Goal: Information Seeking & Learning: Compare options

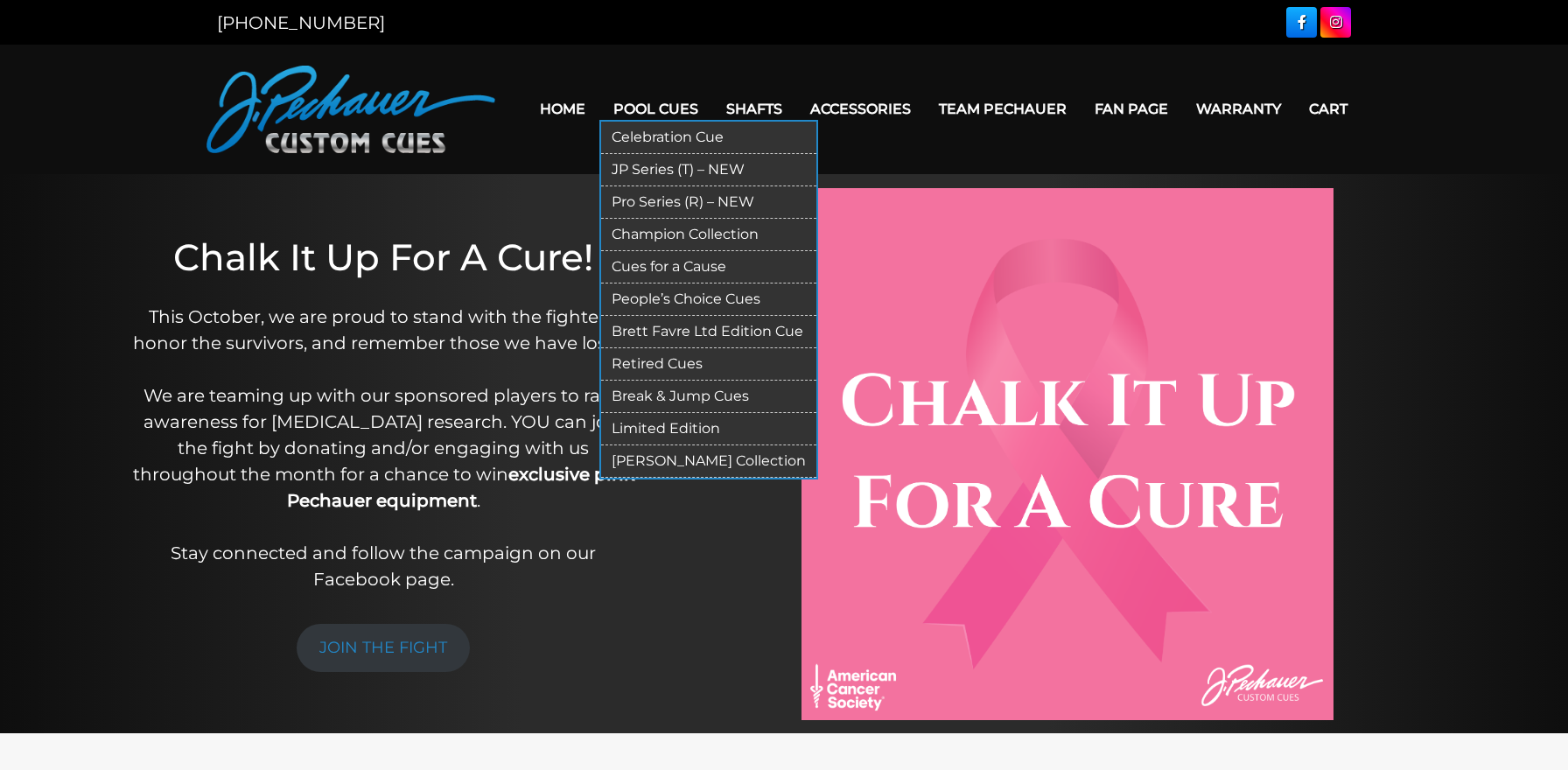
click at [644, 202] on link "Pro Series (R) – NEW" at bounding box center [708, 203] width 215 height 32
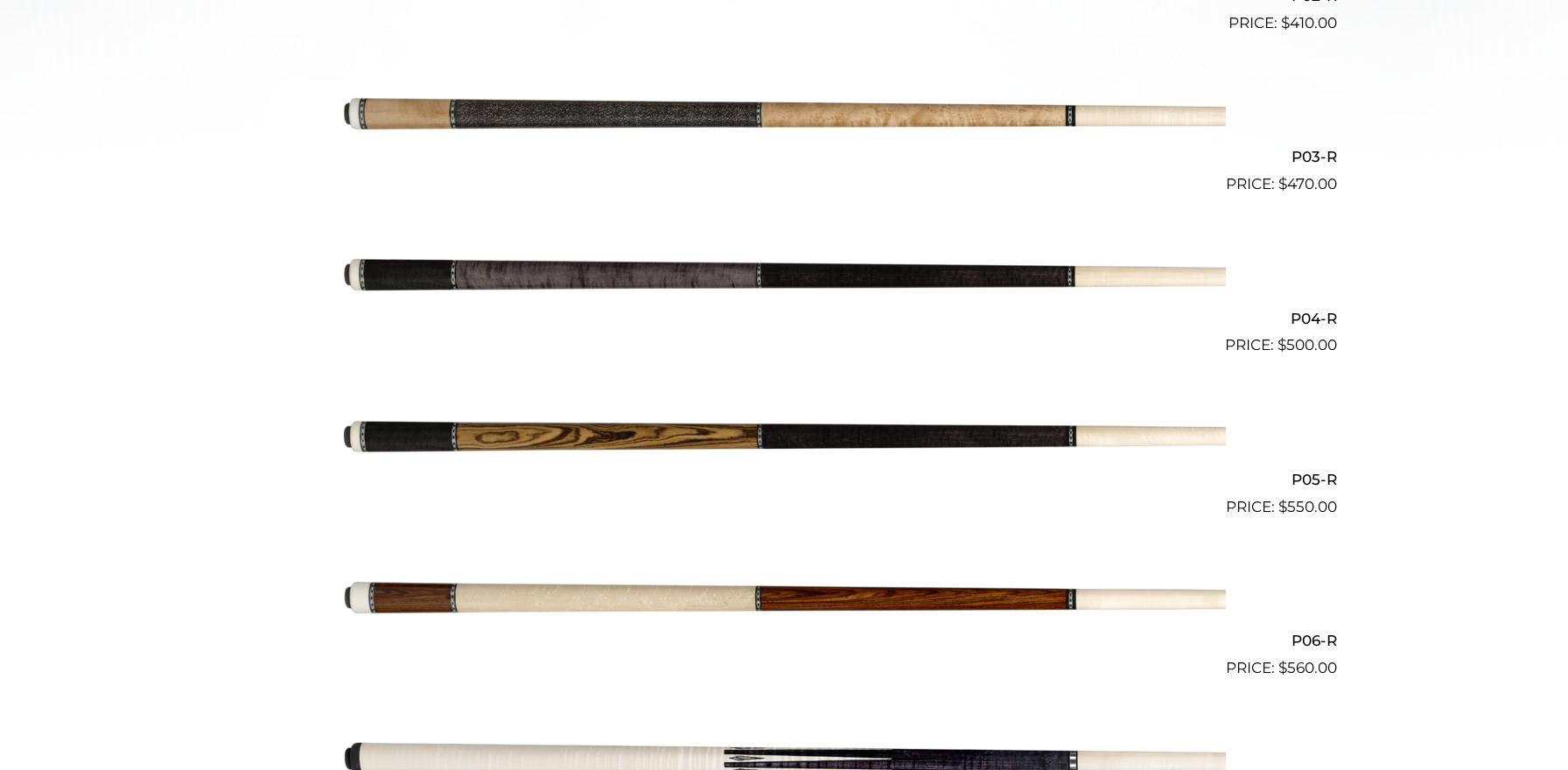
scroll to position [858, 0]
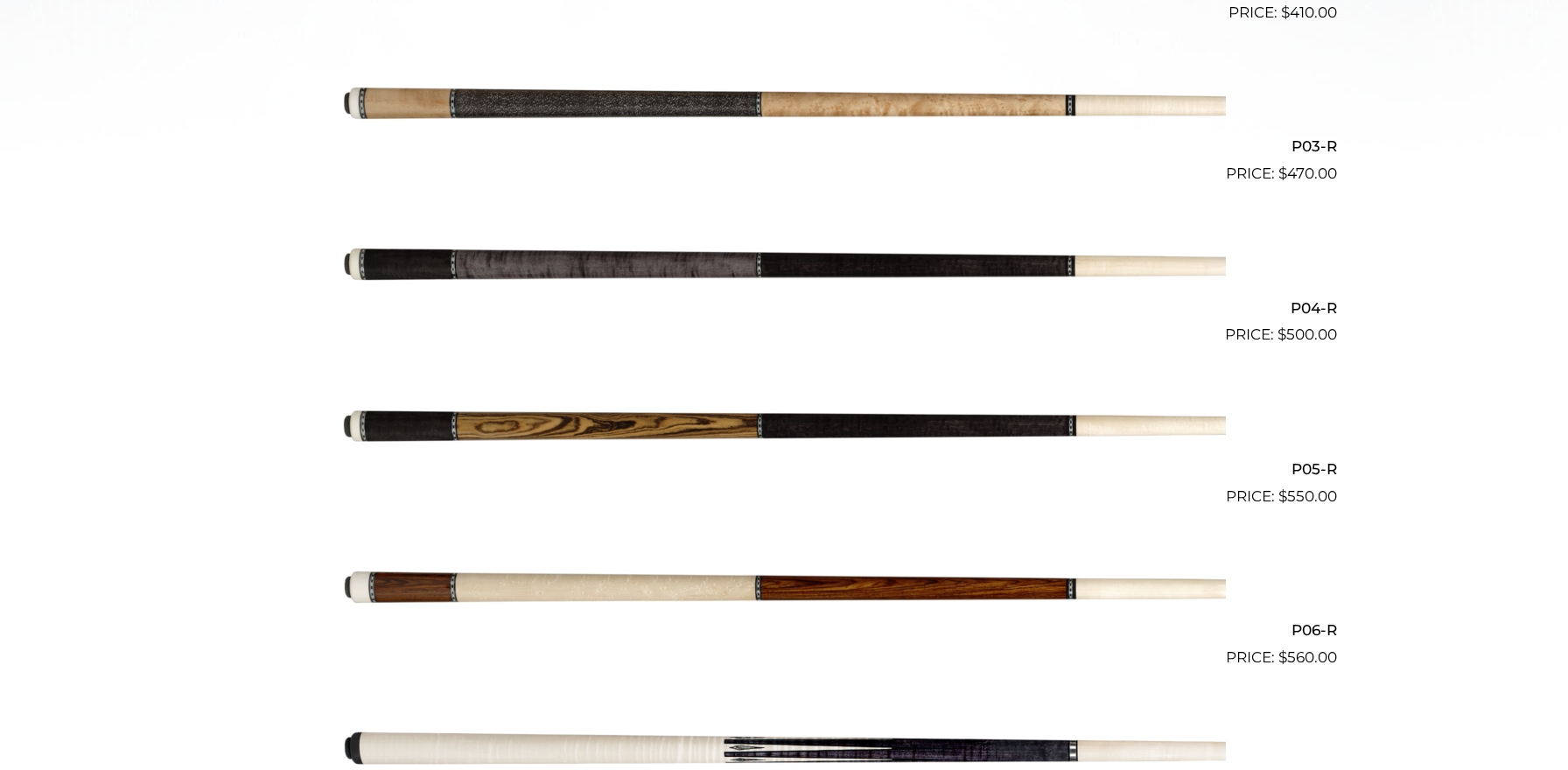
click at [491, 271] on img at bounding box center [783, 265] width 883 height 147
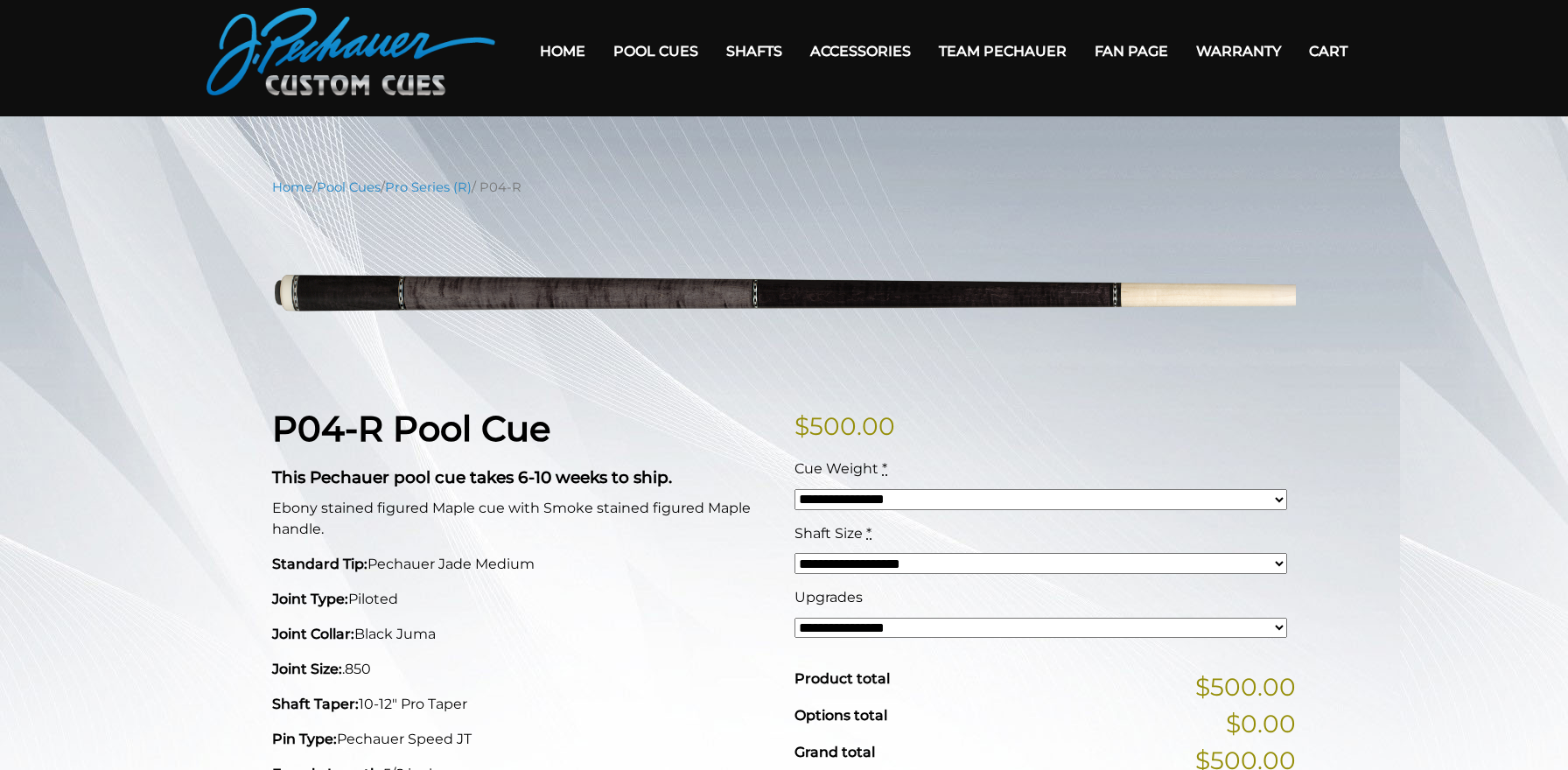
scroll to position [24, 0]
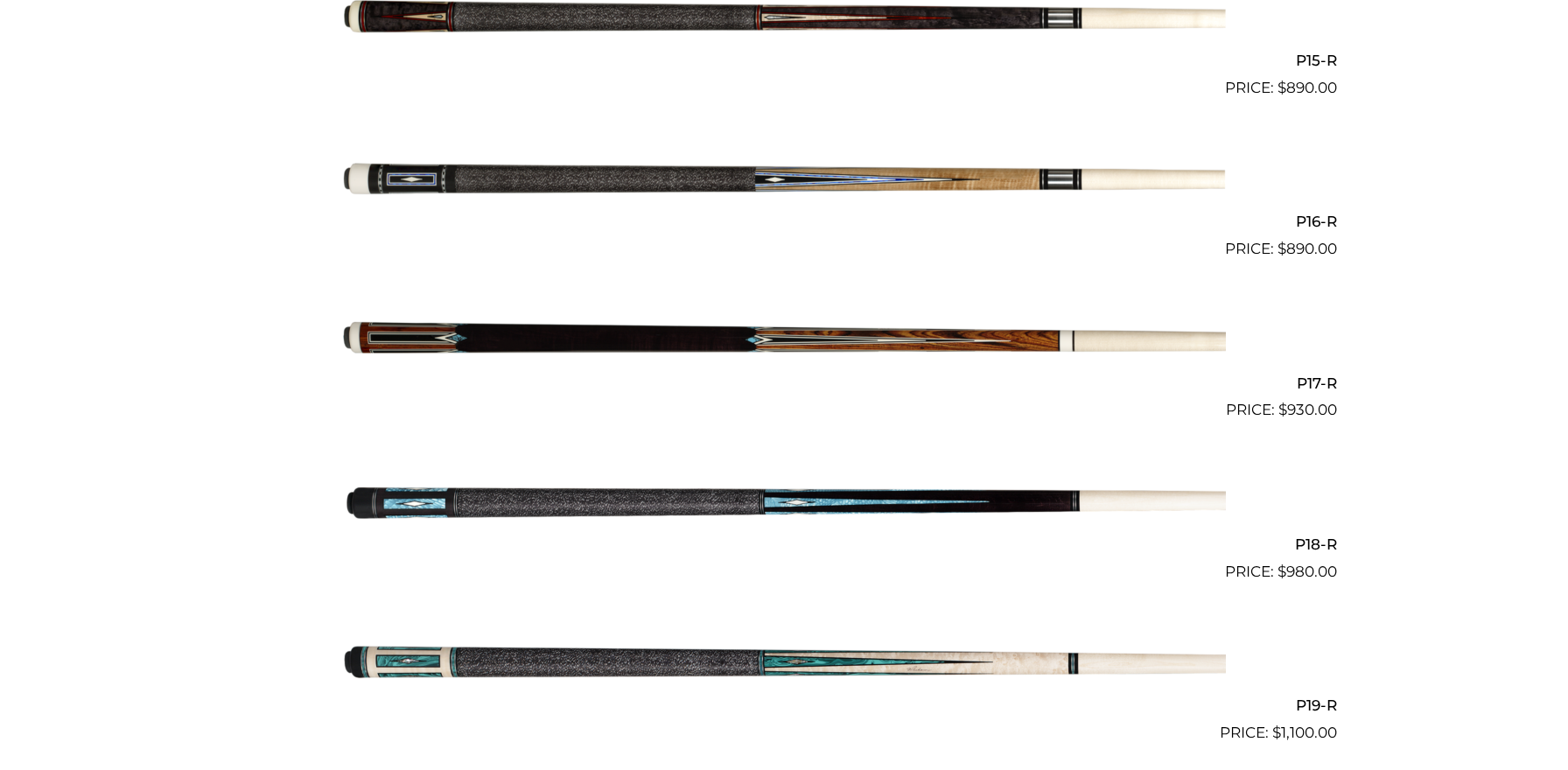
scroll to position [2888, 0]
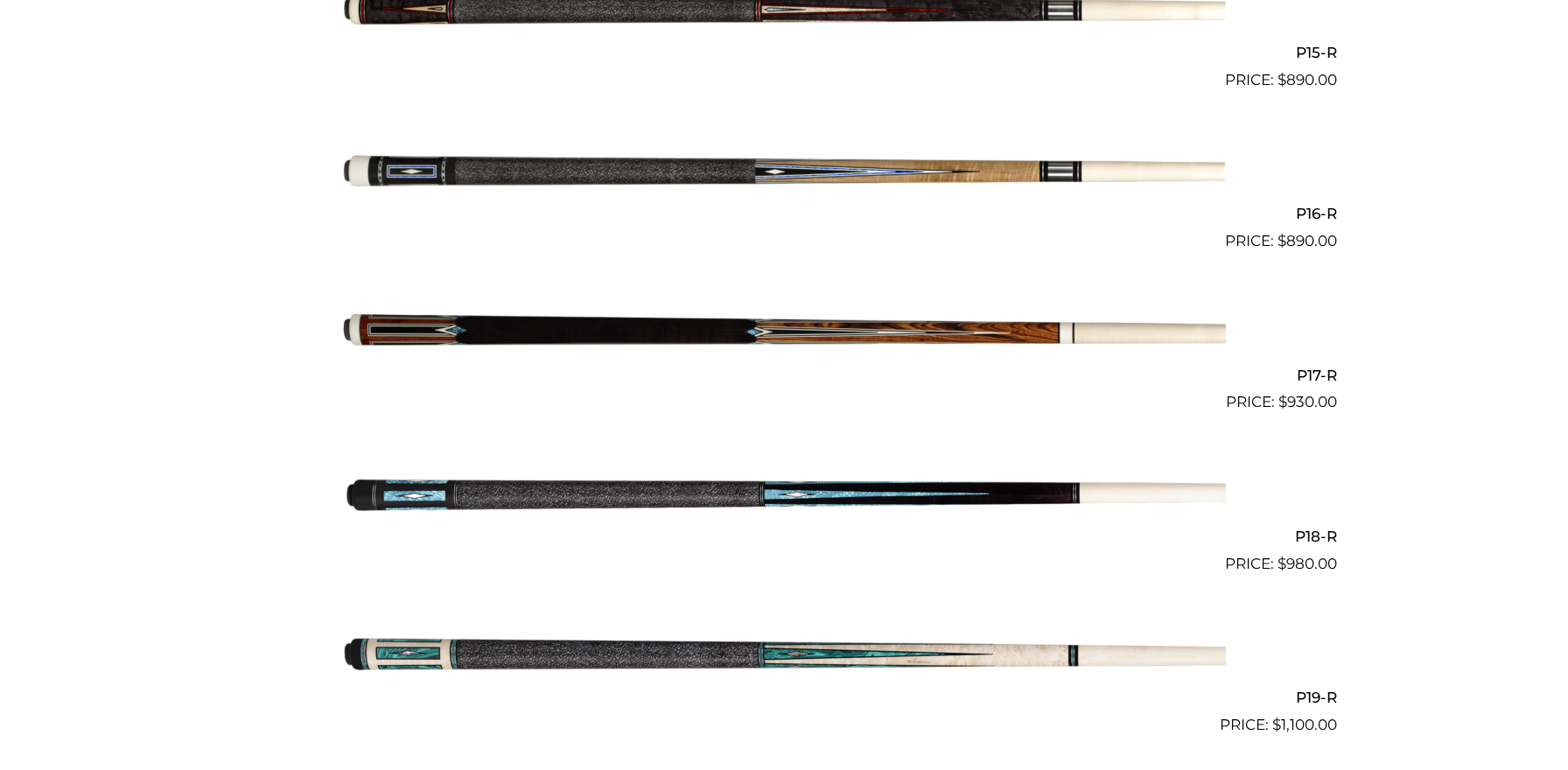
click at [472, 332] on img at bounding box center [783, 332] width 883 height 147
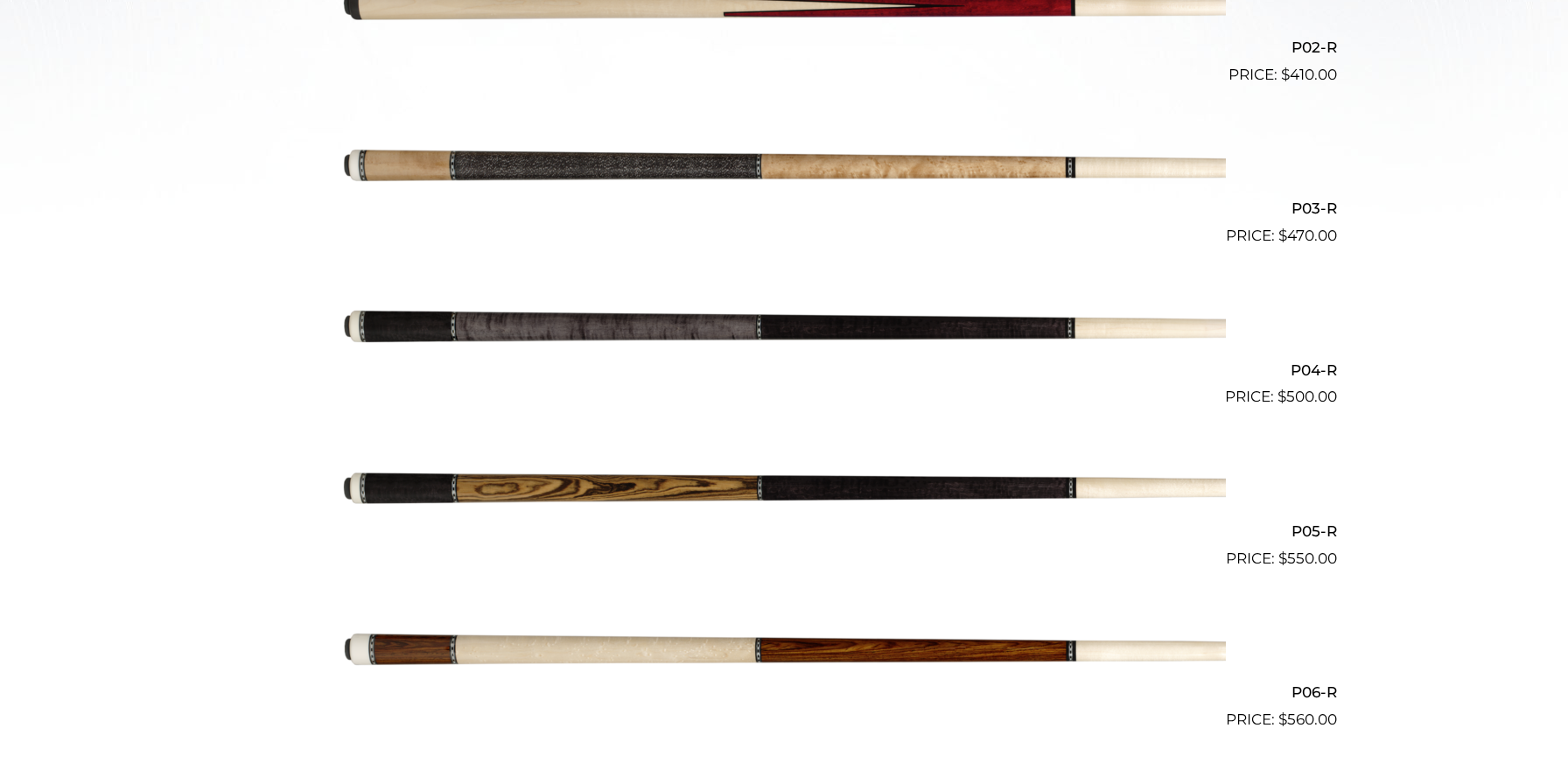
scroll to position [786, 0]
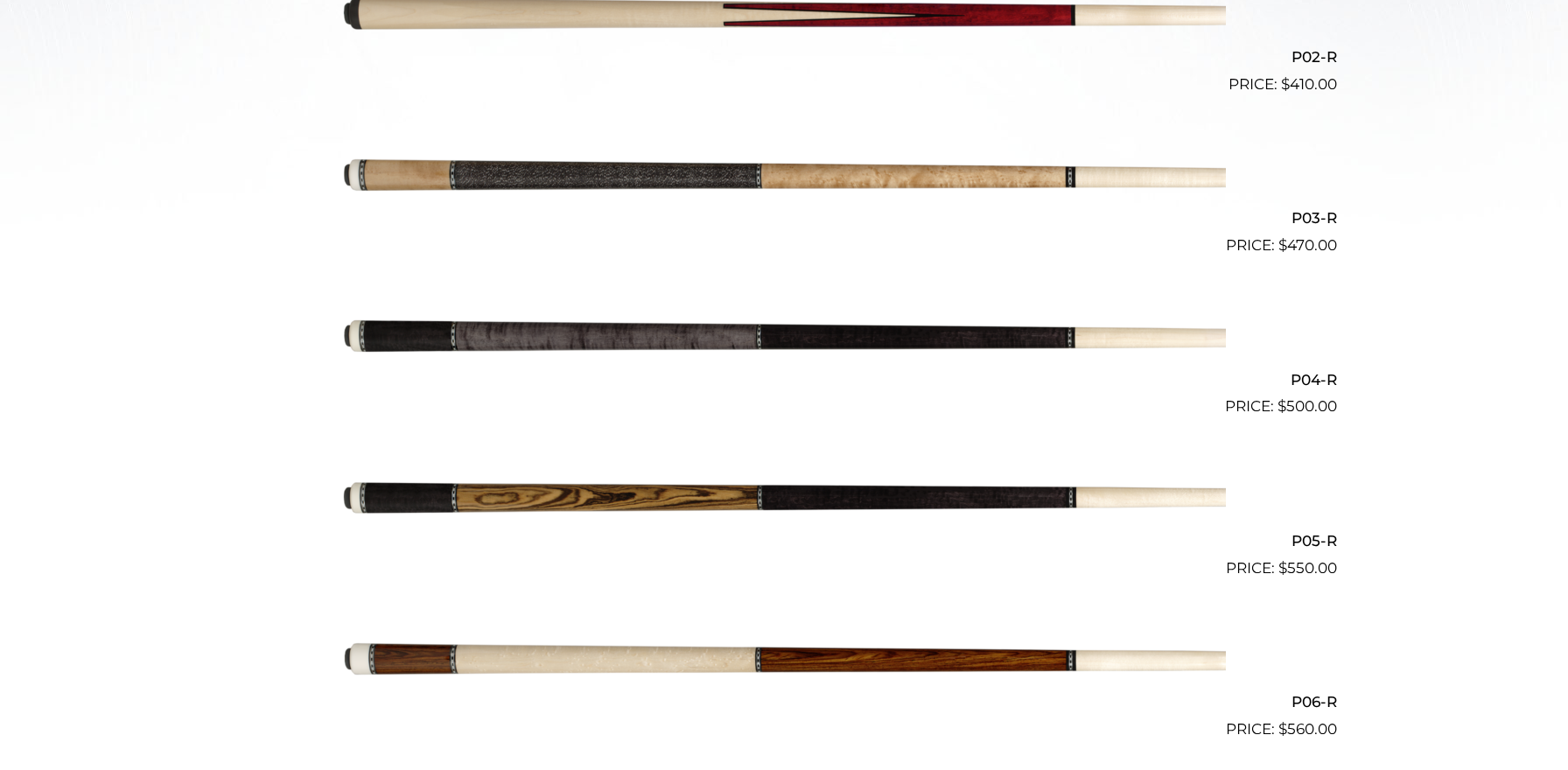
click at [608, 330] on img at bounding box center [783, 337] width 883 height 147
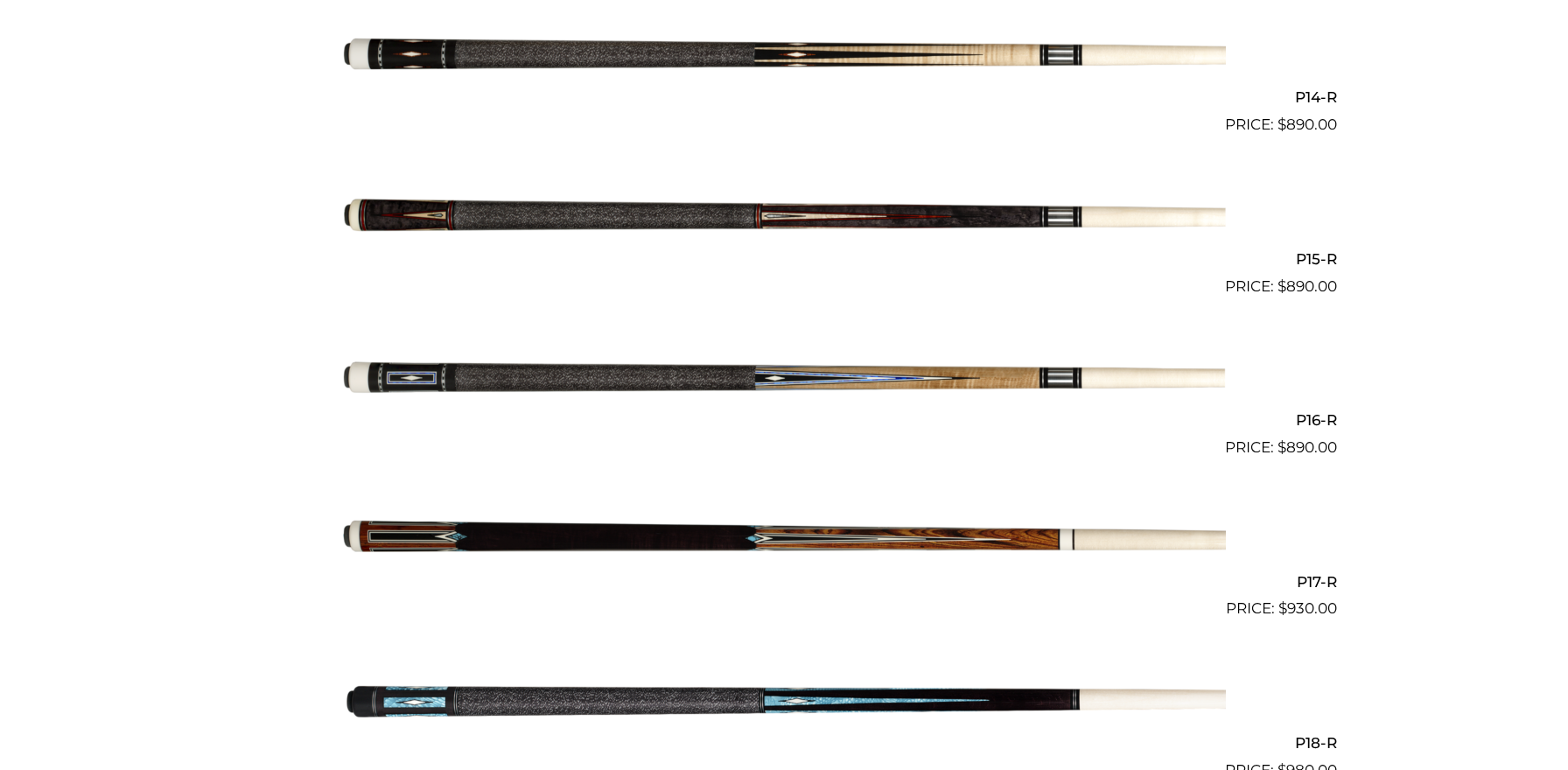
scroll to position [2735, 0]
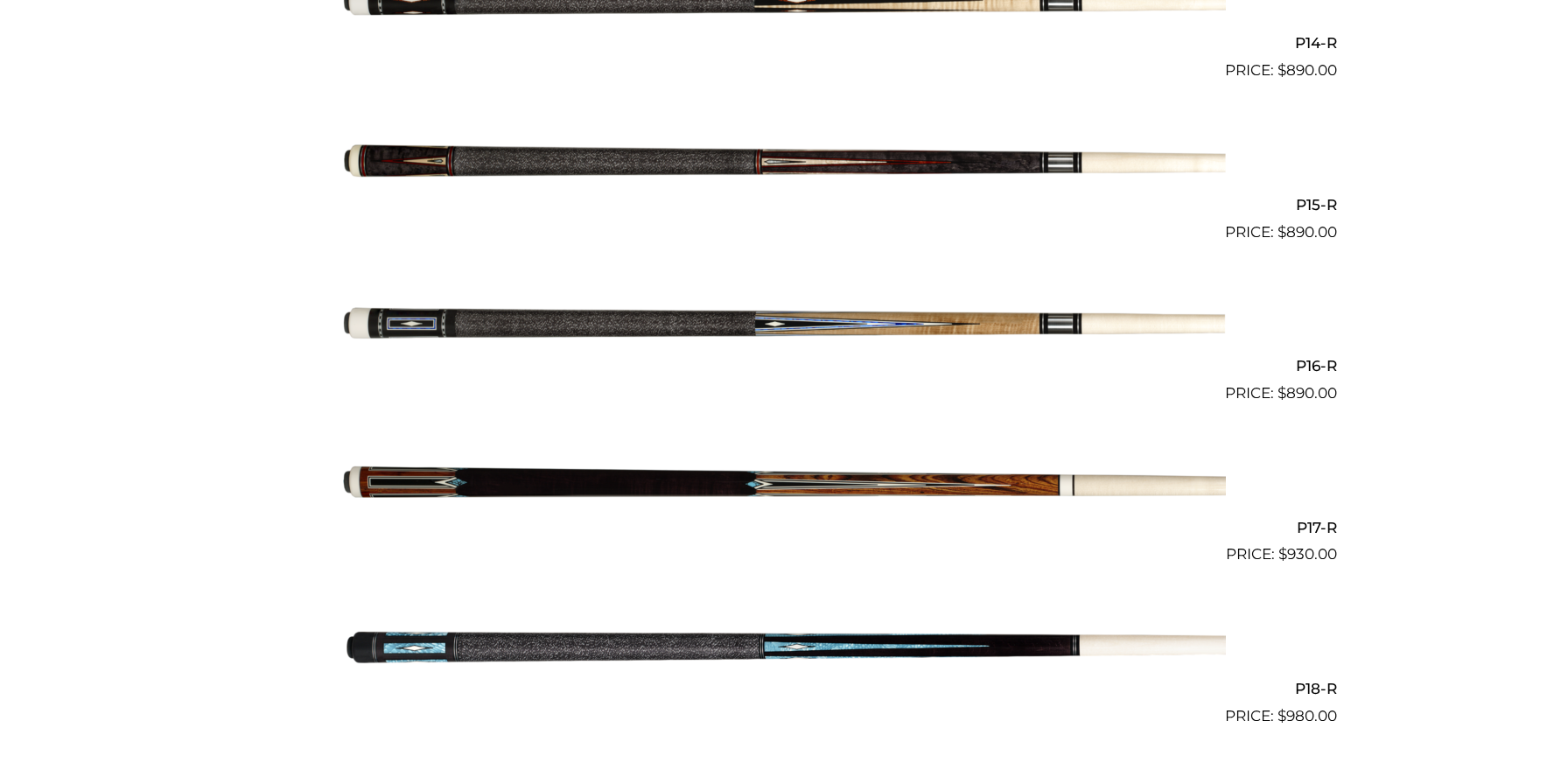
click at [561, 477] on img at bounding box center [783, 485] width 883 height 147
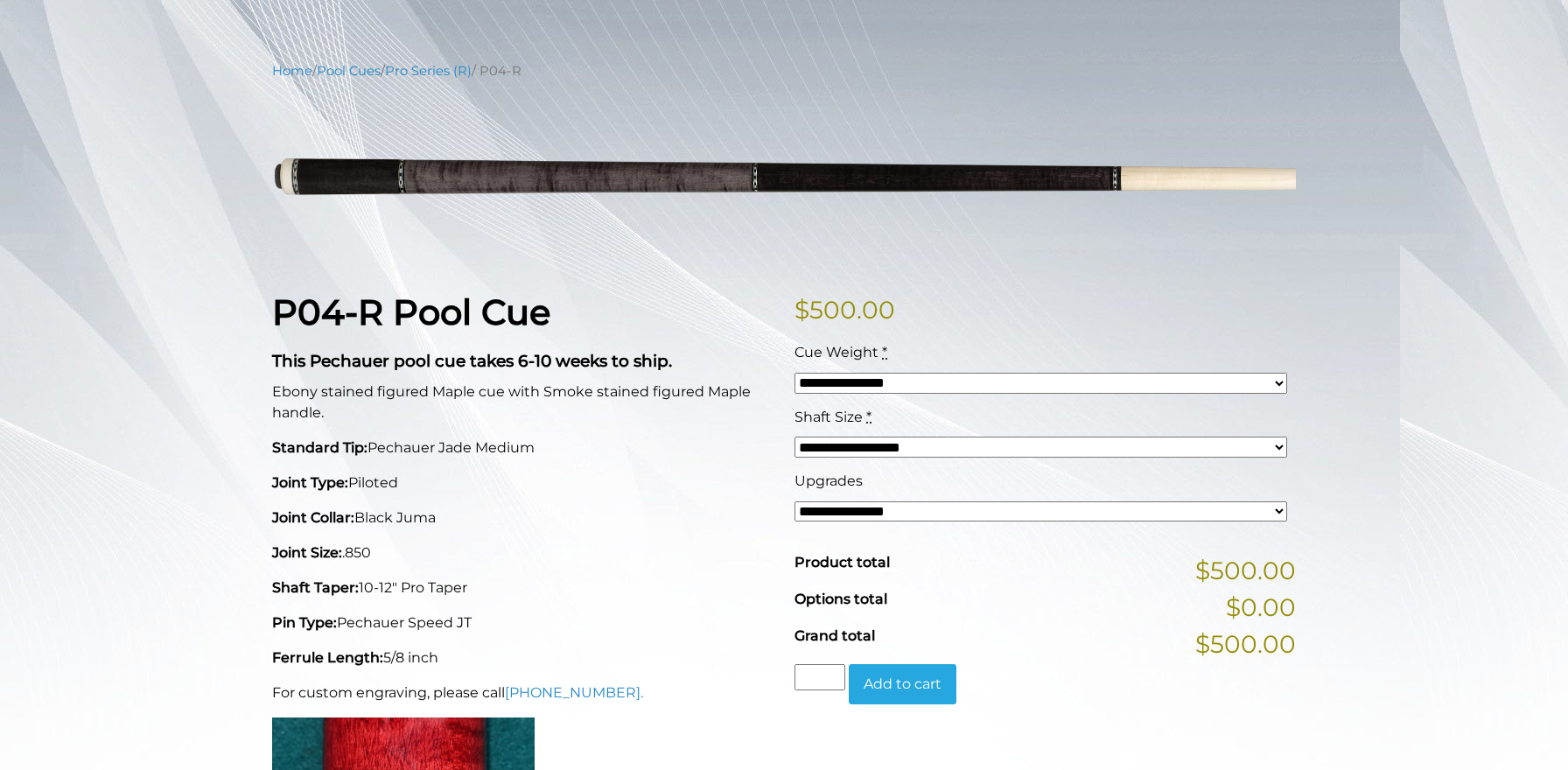
scroll to position [175, 0]
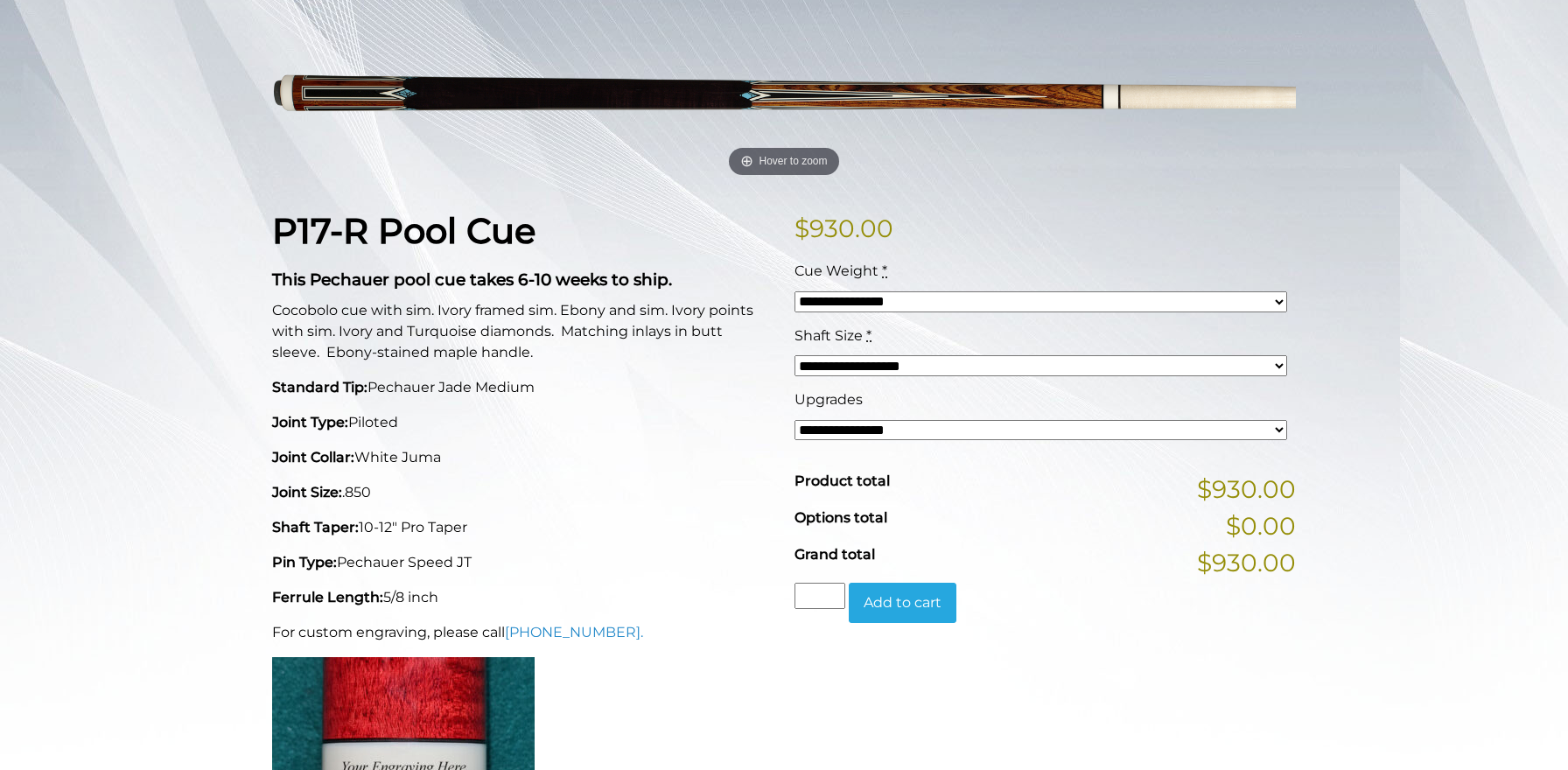
scroll to position [268, 0]
